Goal: Complete application form

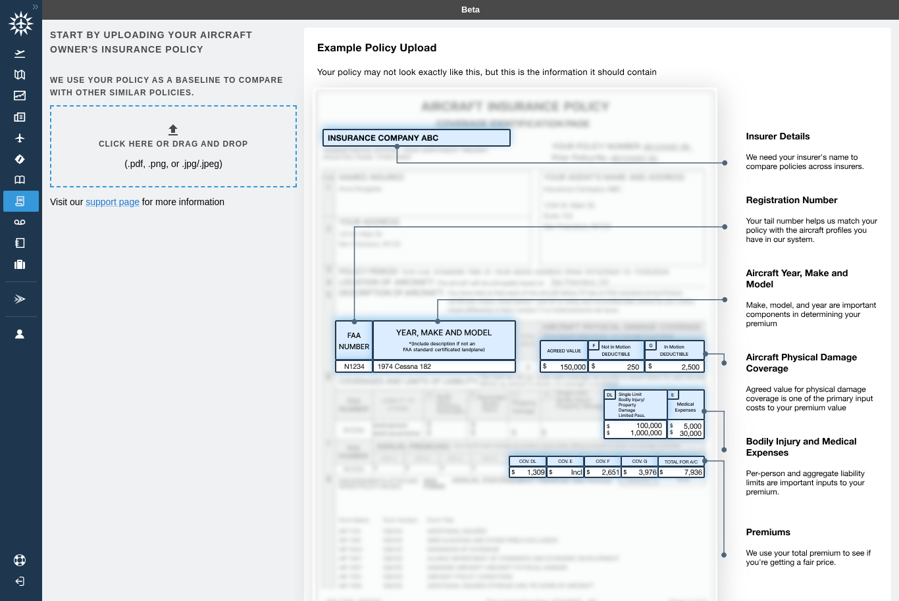
click at [116, 139] on h6 "Click here or drag and drop" at bounding box center [173, 144] width 149 height 12
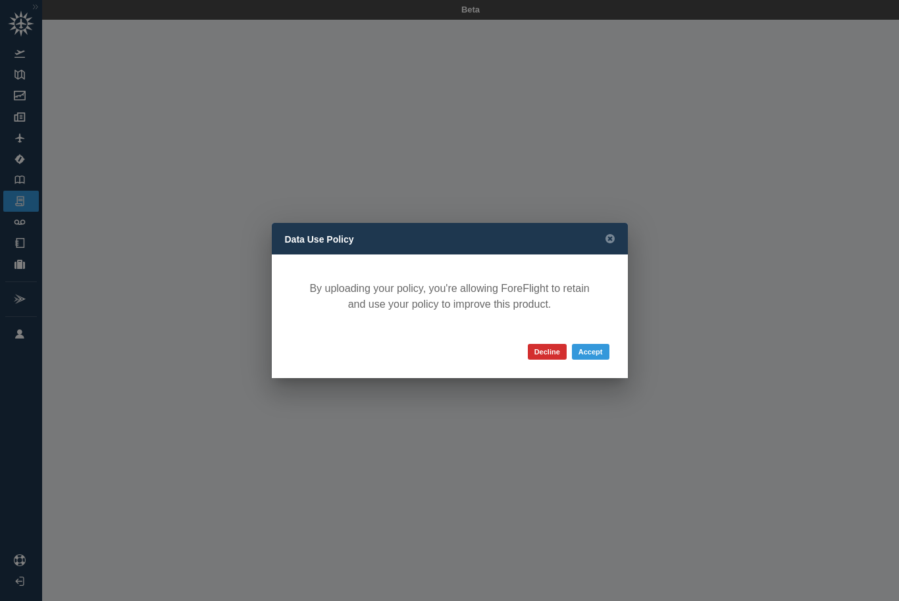
click at [589, 355] on button "Accept" at bounding box center [590, 352] width 37 height 16
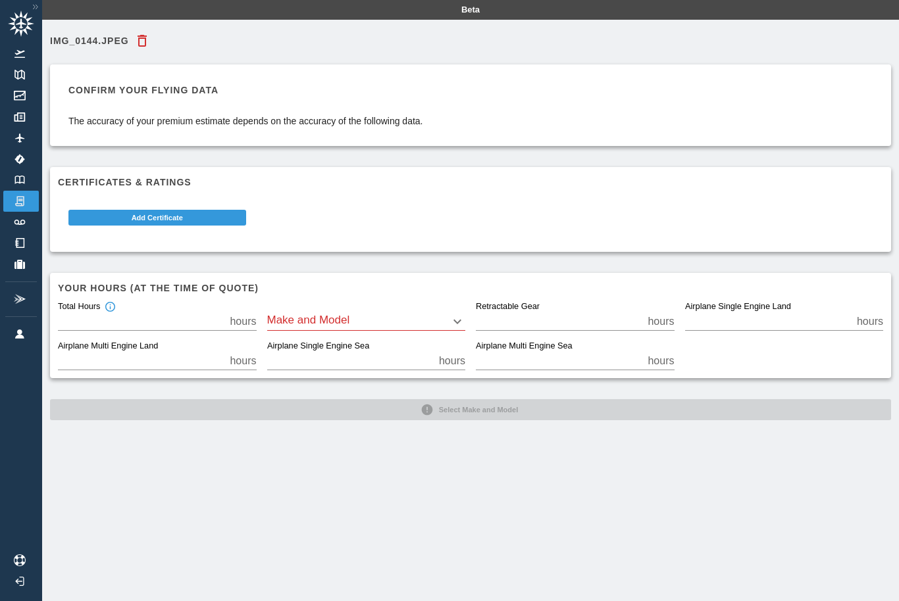
click at [283, 320] on body "Beta IMG_0144.jpeg Confirm your flying data The accuracy of your premium estima…" at bounding box center [449, 300] width 899 height 601
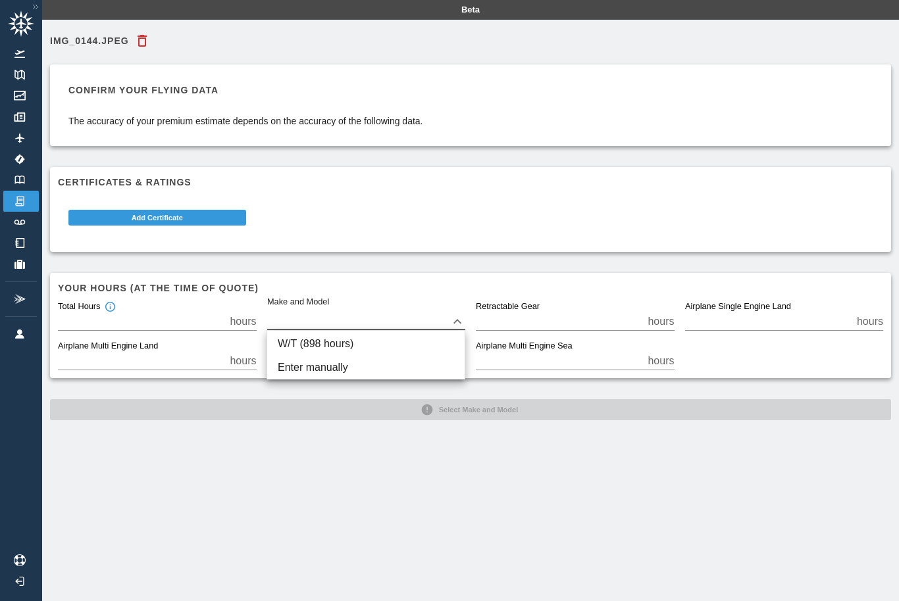
click at [274, 304] on div at bounding box center [449, 300] width 899 height 601
click at [273, 305] on div "Make and Model ​" at bounding box center [366, 316] width 199 height 29
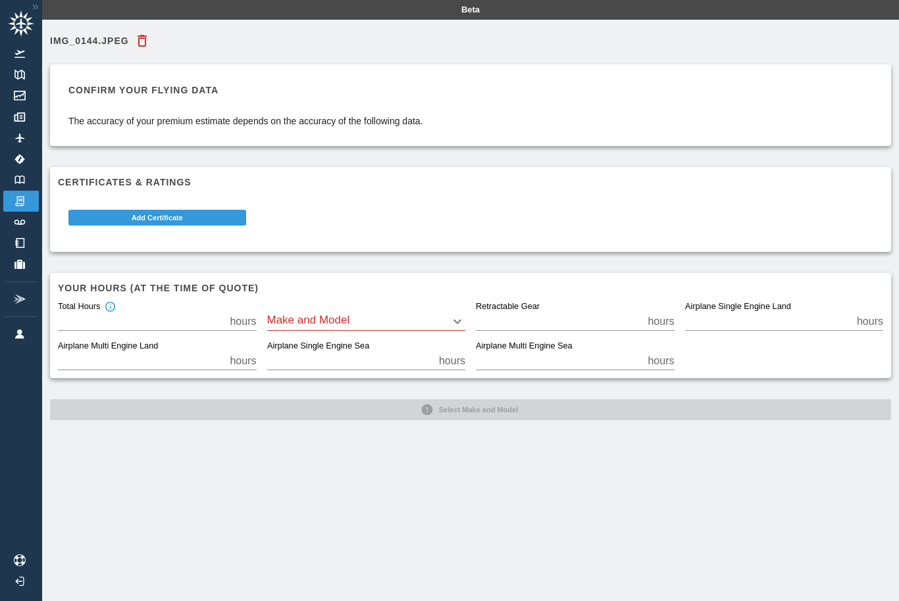
click at [289, 320] on body "Beta IMG_0144.jpeg Confirm your flying data The accuracy of your premium estima…" at bounding box center [449, 300] width 899 height 601
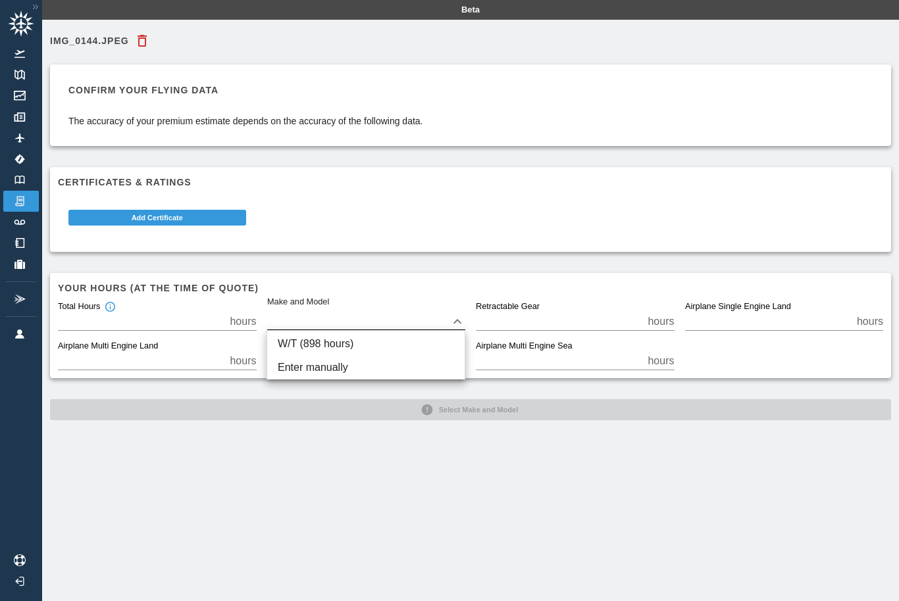
click at [276, 305] on div at bounding box center [449, 300] width 899 height 601
click at [137, 217] on button "Add Certificate" at bounding box center [157, 218] width 178 height 16
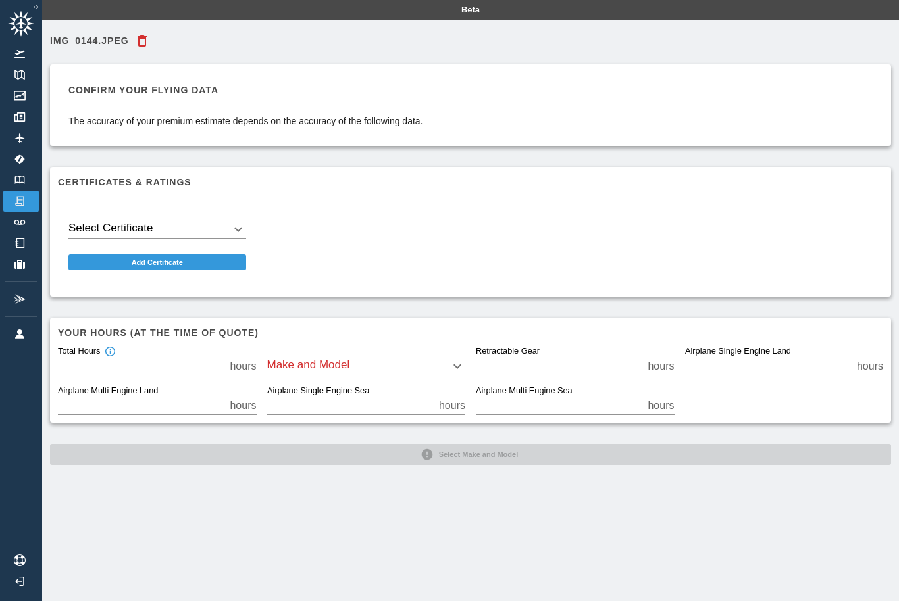
click at [111, 263] on button "Add Certificate" at bounding box center [157, 263] width 178 height 16
click at [214, 255] on button "Add Certificate" at bounding box center [157, 263] width 178 height 16
click at [26, 181] on img at bounding box center [19, 180] width 14 height 9
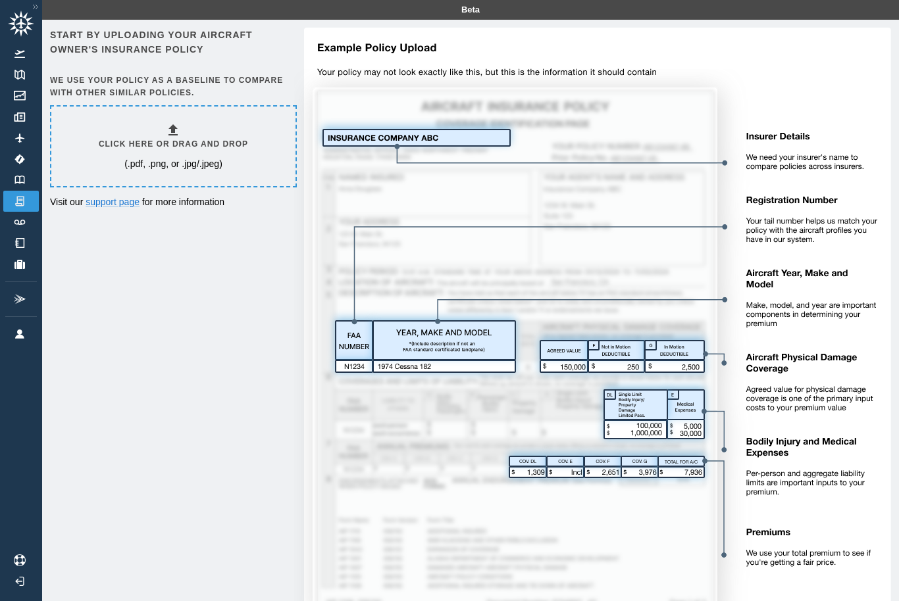
click at [123, 141] on h6 "Click here or drag and drop" at bounding box center [173, 144] width 149 height 12
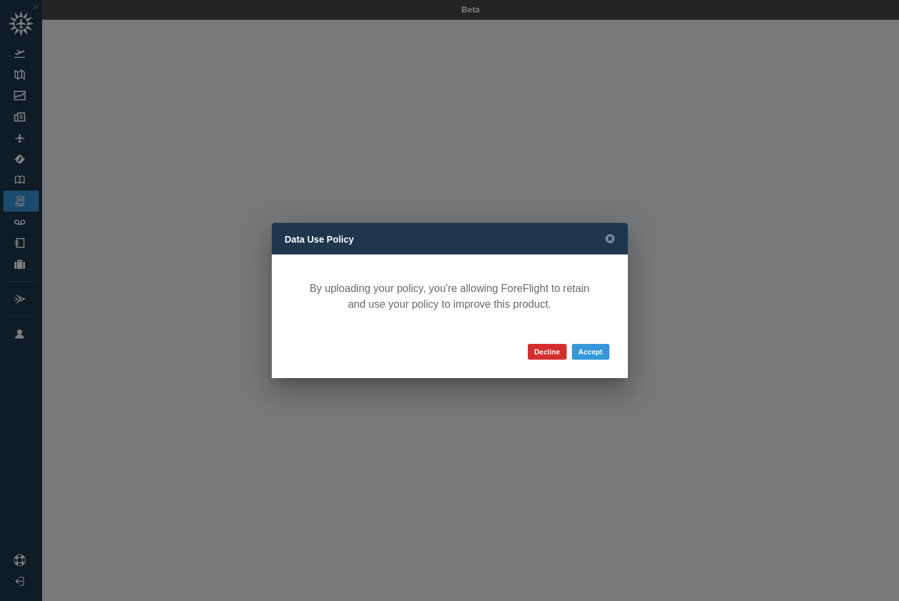
click at [589, 355] on button "Accept" at bounding box center [590, 352] width 37 height 16
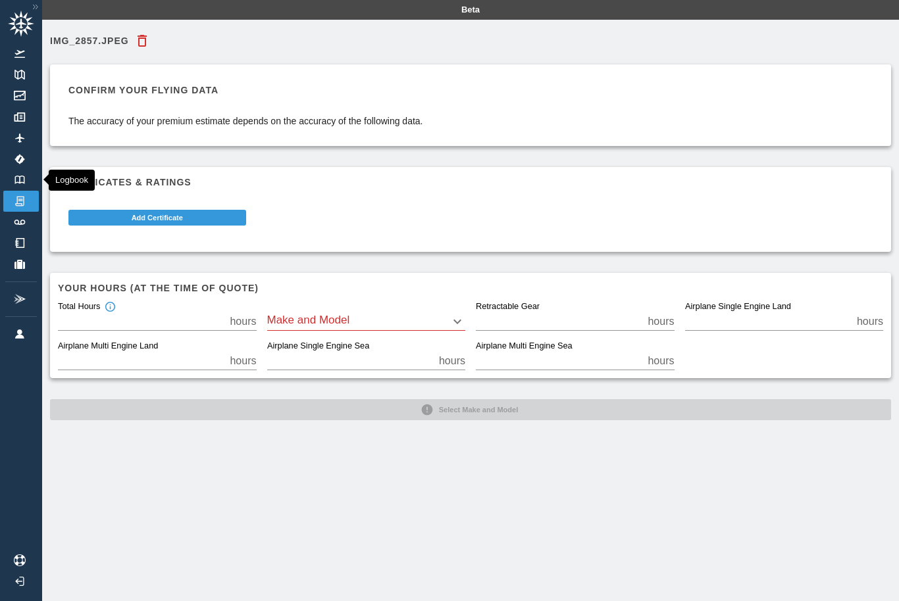
click at [21, 180] on img at bounding box center [19, 180] width 14 height 9
